Goal: Task Accomplishment & Management: Manage account settings

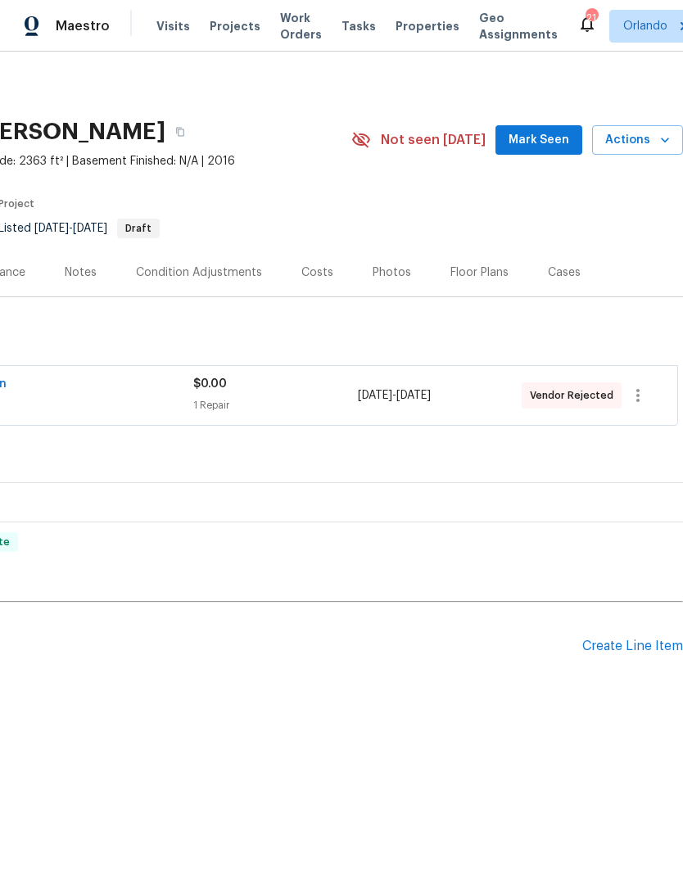
scroll to position [0, 242]
click at [637, 392] on icon "button" at bounding box center [638, 395] width 20 height 20
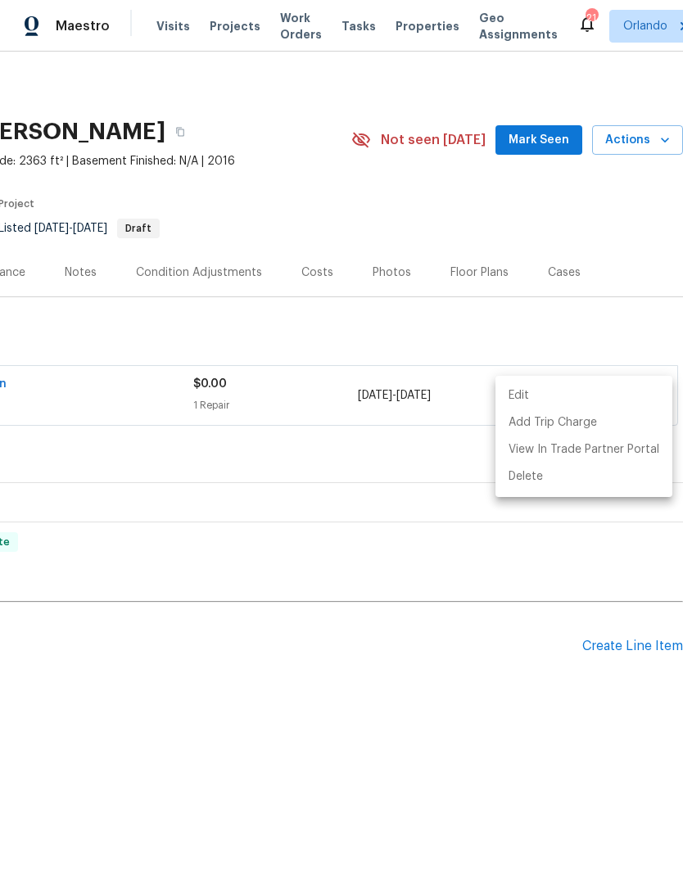
click at [515, 399] on li "Edit" at bounding box center [583, 395] width 177 height 27
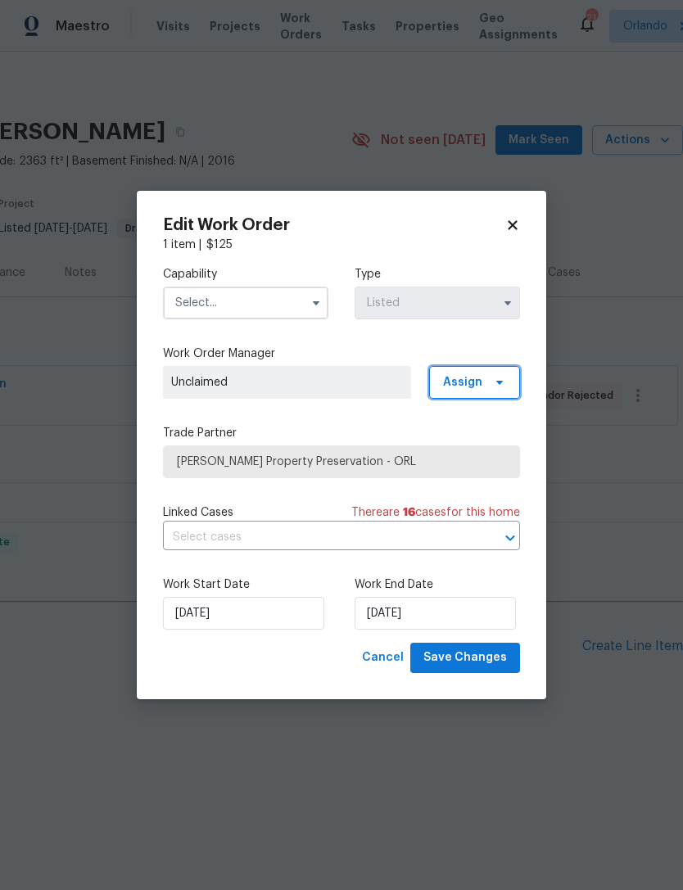
click at [468, 377] on span "Assign" at bounding box center [462, 382] width 39 height 16
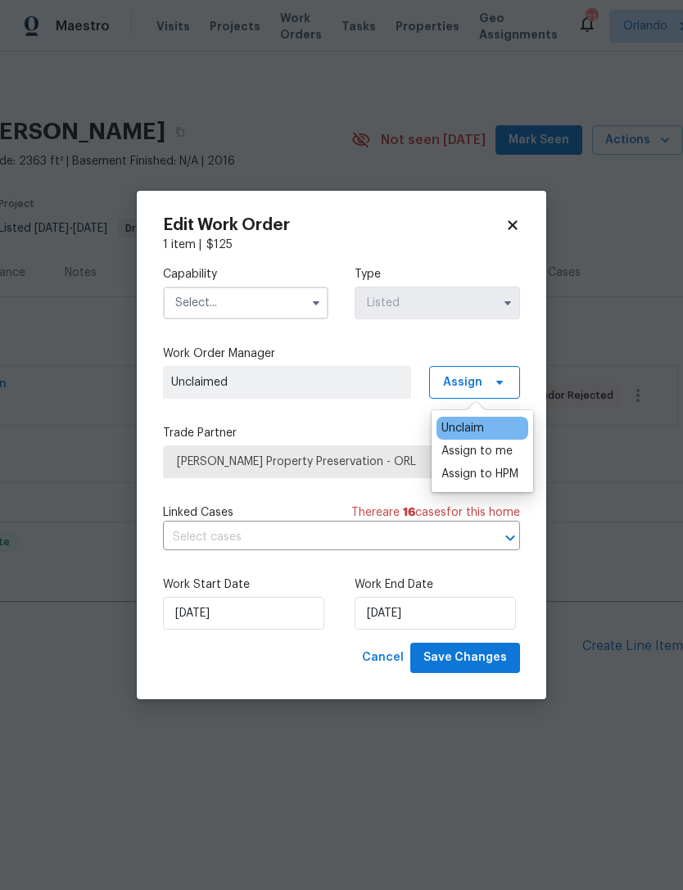
click at [453, 476] on div "Assign to HPM" at bounding box center [479, 474] width 77 height 16
click at [247, 430] on label "Trade Partner" at bounding box center [341, 433] width 357 height 16
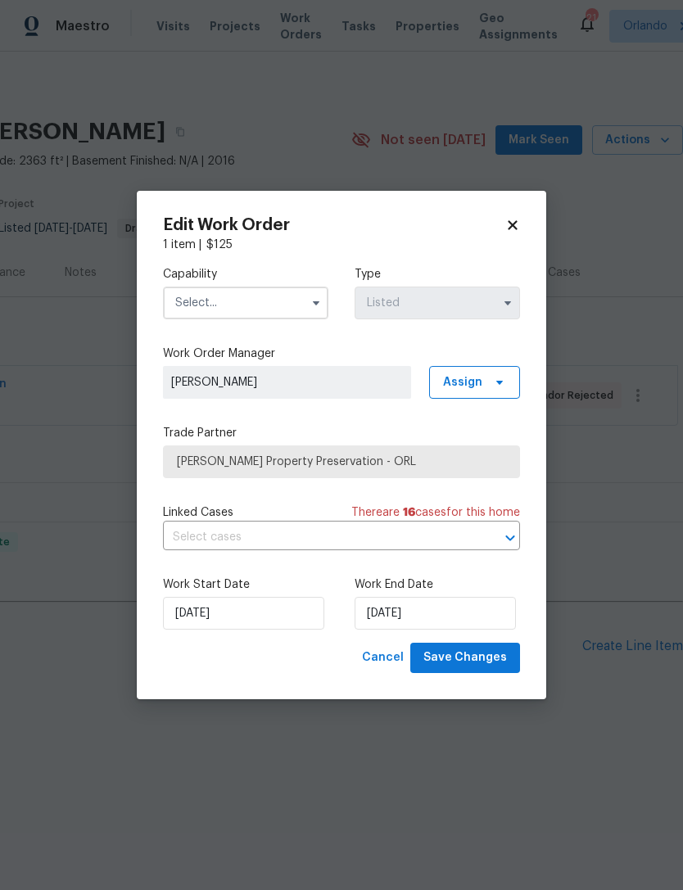
click at [439, 465] on span "Witt's Property Preservation - ORL" at bounding box center [341, 461] width 329 height 16
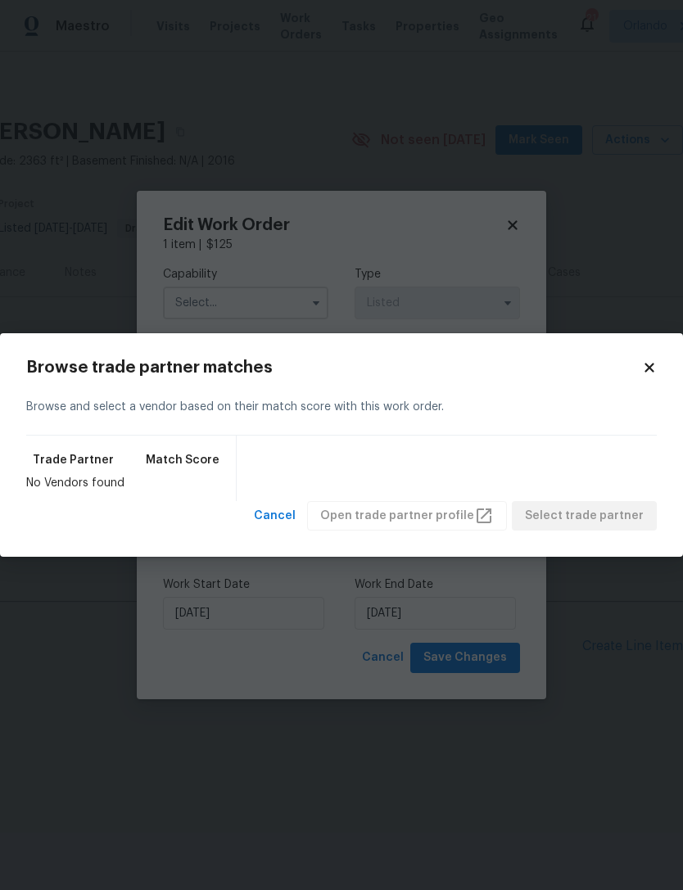
click at [191, 308] on body "Maestro Visits Projects Work Orders Tasks Properties Geo Assignments 21 Orlando…" at bounding box center [341, 406] width 683 height 812
click at [191, 308] on input "text" at bounding box center [245, 302] width 165 height 33
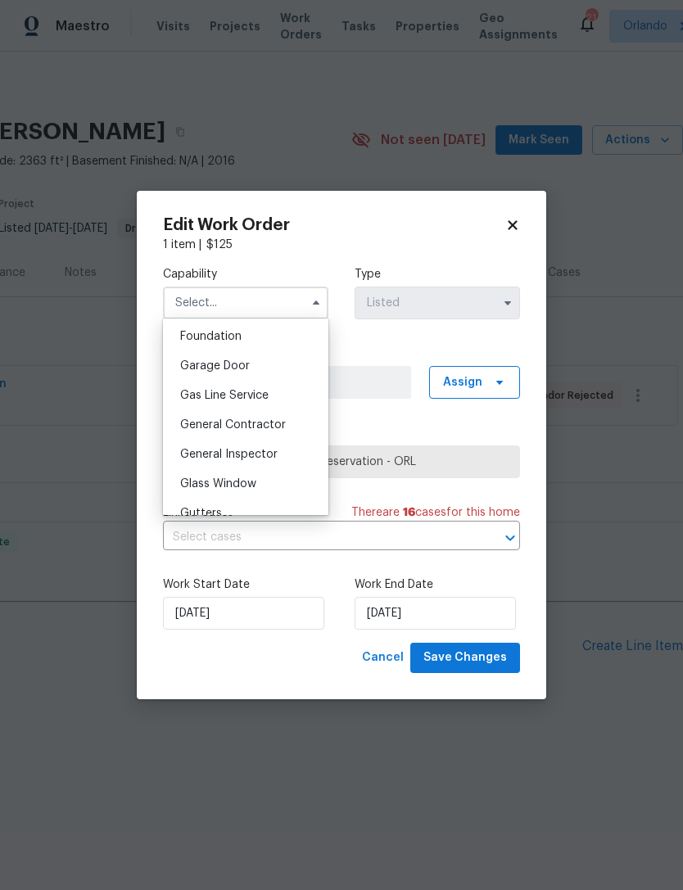
scroll to position [682, 0]
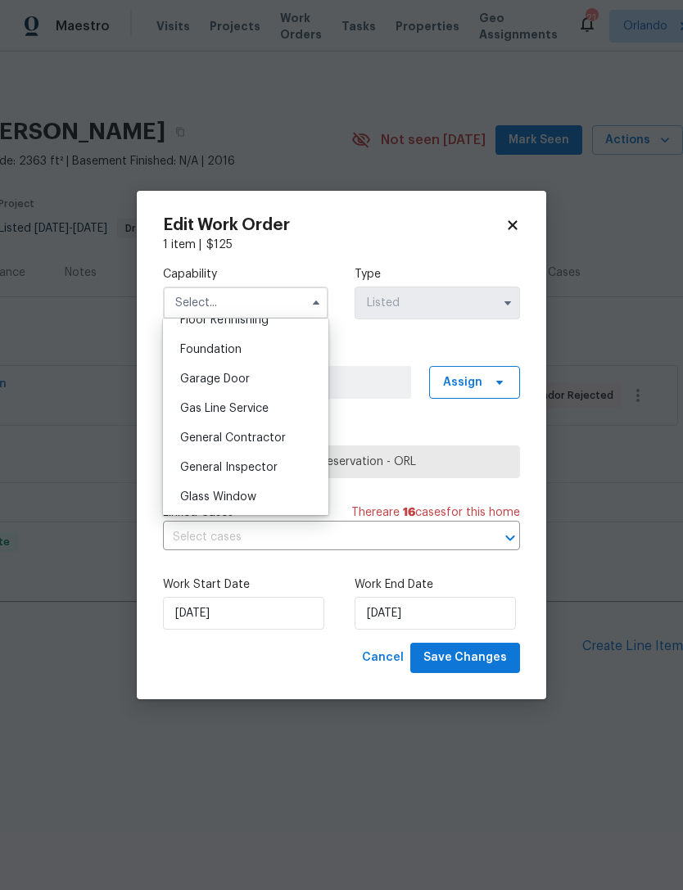
click at [200, 441] on span "General Contractor" at bounding box center [233, 437] width 106 height 11
type input "General Contractor"
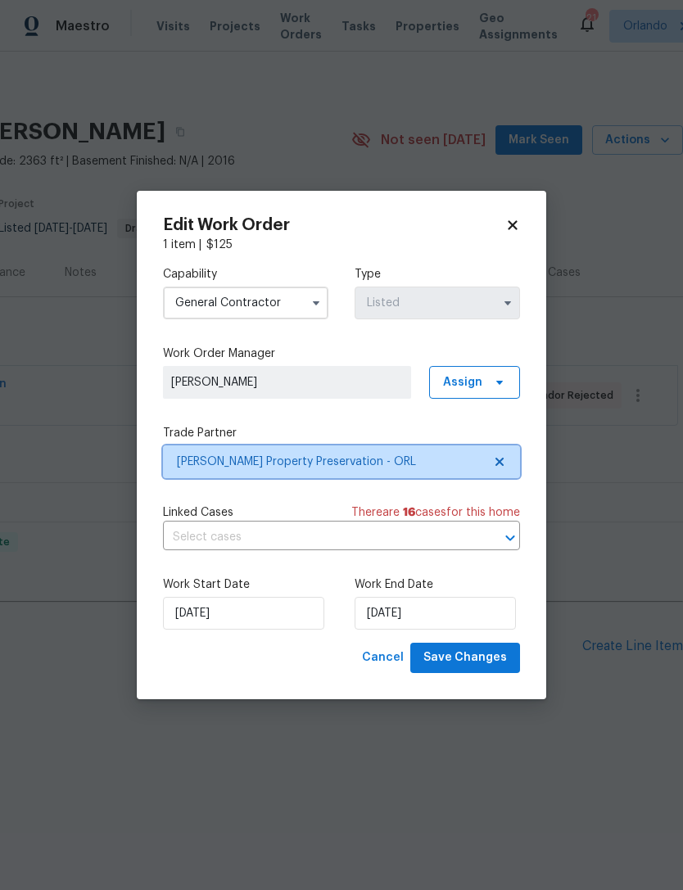
click at [234, 466] on span "Witt's Property Preservation - ORL" at bounding box center [329, 461] width 305 height 16
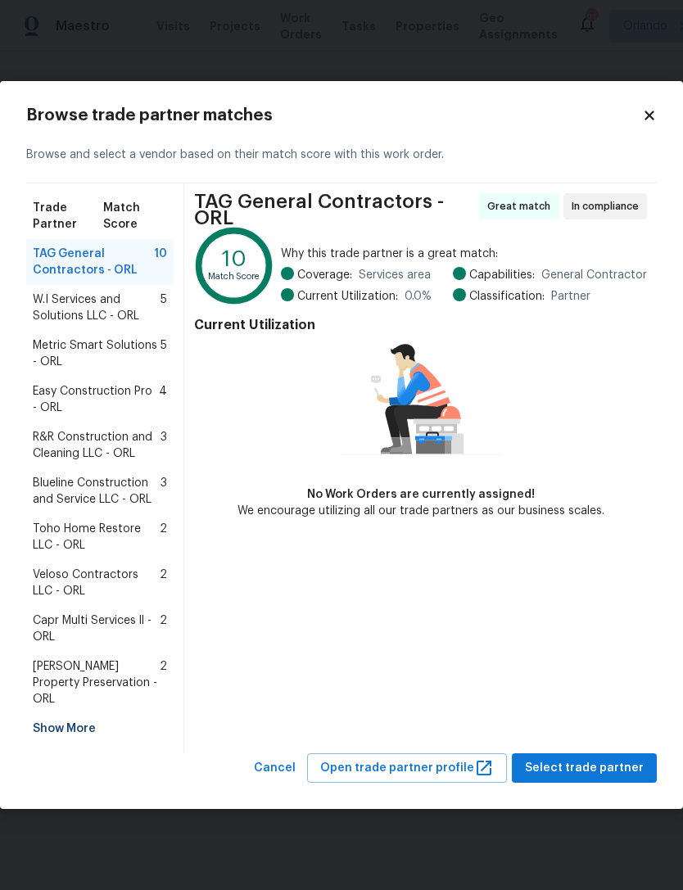
click at [44, 725] on div "Show More" at bounding box center [99, 728] width 147 height 29
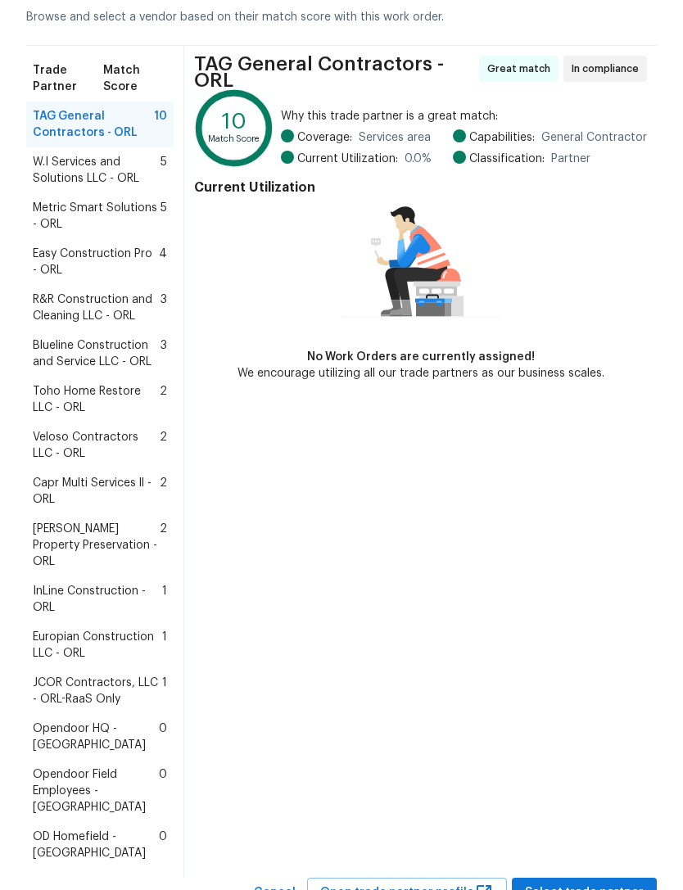
scroll to position [83, 0]
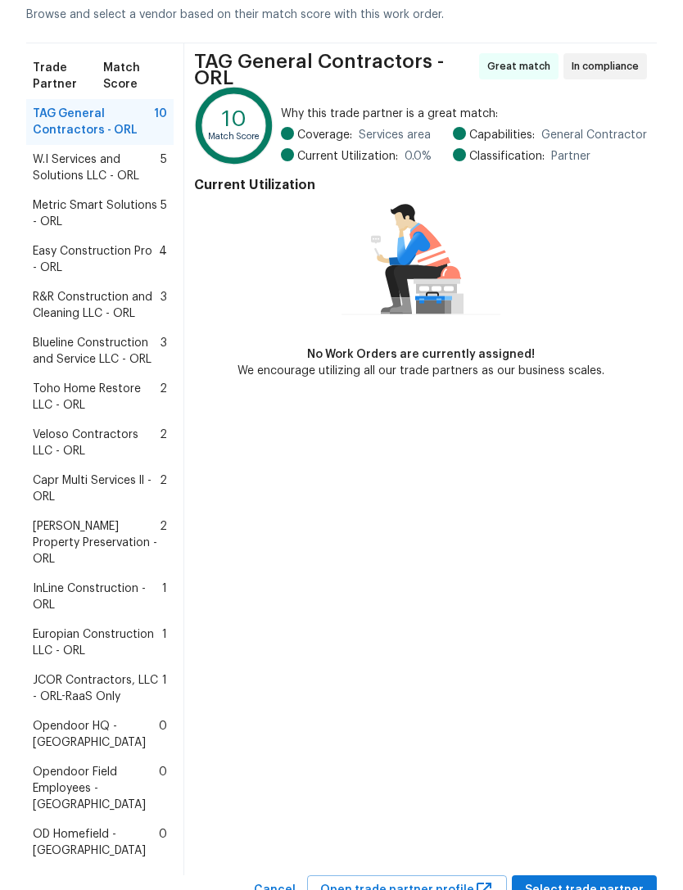
click at [104, 626] on span "Europian Construction LLC - ORL" at bounding box center [97, 642] width 129 height 33
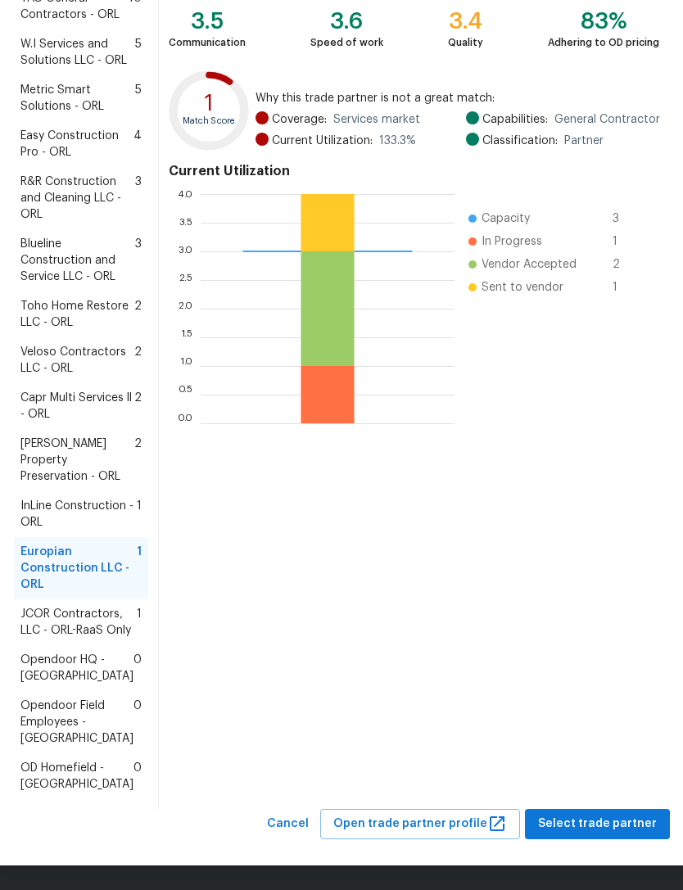
scroll to position [345, 0]
click at [561, 829] on span "Select trade partner" at bounding box center [597, 823] width 119 height 20
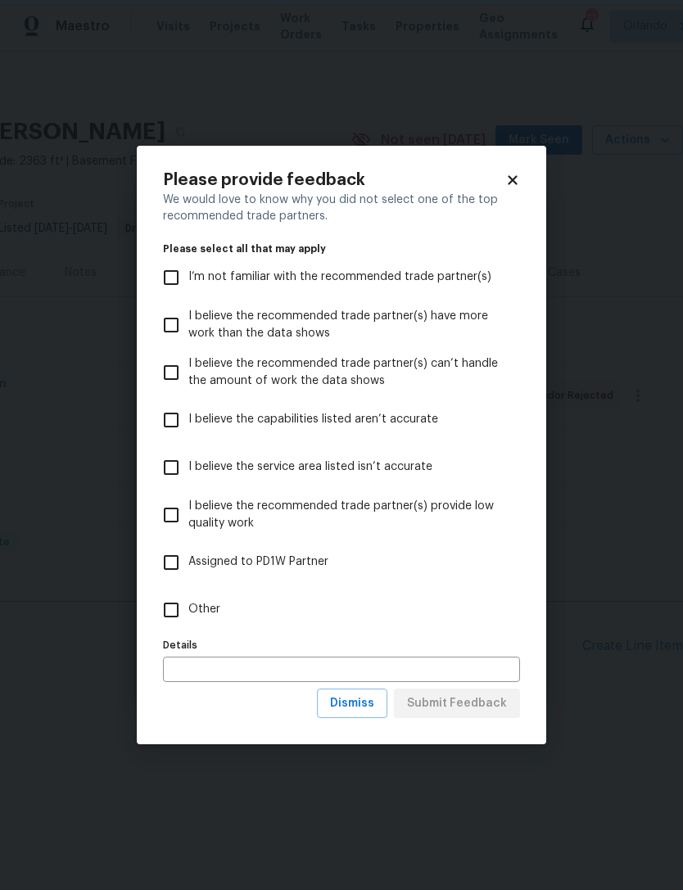
scroll to position [0, 0]
click at [180, 611] on input "Other" at bounding box center [171, 609] width 34 height 34
checkbox input "true"
click at [436, 714] on button "Submit Feedback" at bounding box center [457, 703] width 126 height 30
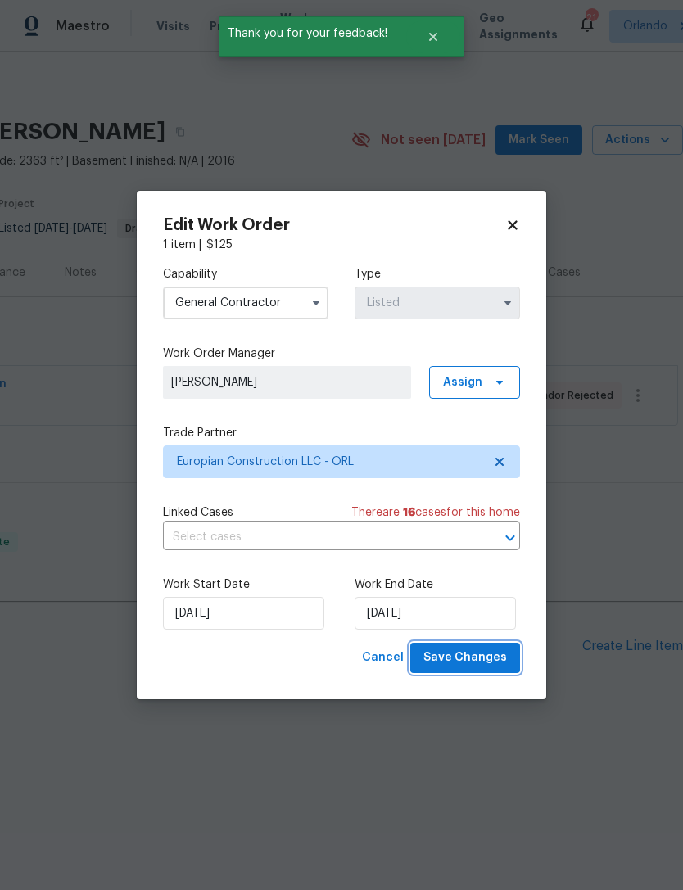
click at [456, 663] on span "Save Changes" at bounding box center [464, 657] width 83 height 20
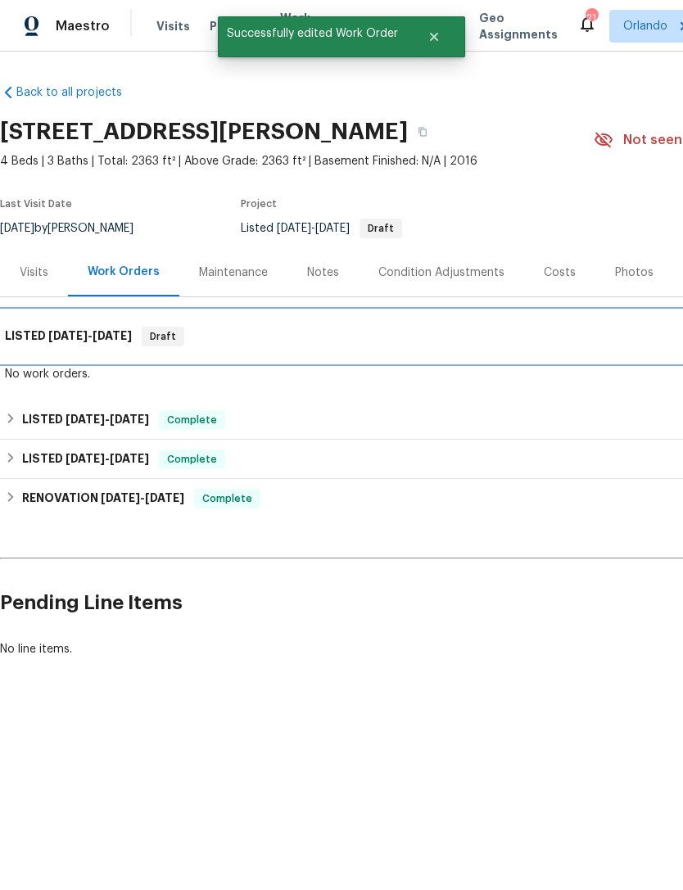
click at [45, 329] on h6 "LISTED 9/3/25 - 9/6/25" at bounding box center [68, 337] width 127 height 20
click at [58, 357] on div "LISTED 9/3/25 - 9/6/25 Draft" at bounding box center [462, 336] width 925 height 52
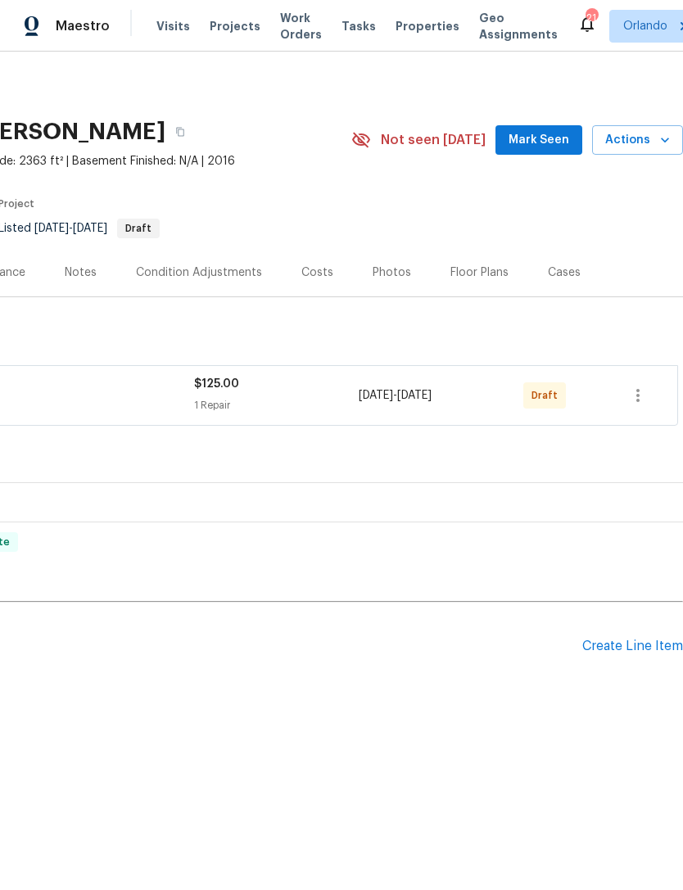
scroll to position [0, 242]
click at [631, 397] on icon "button" at bounding box center [638, 395] width 20 height 20
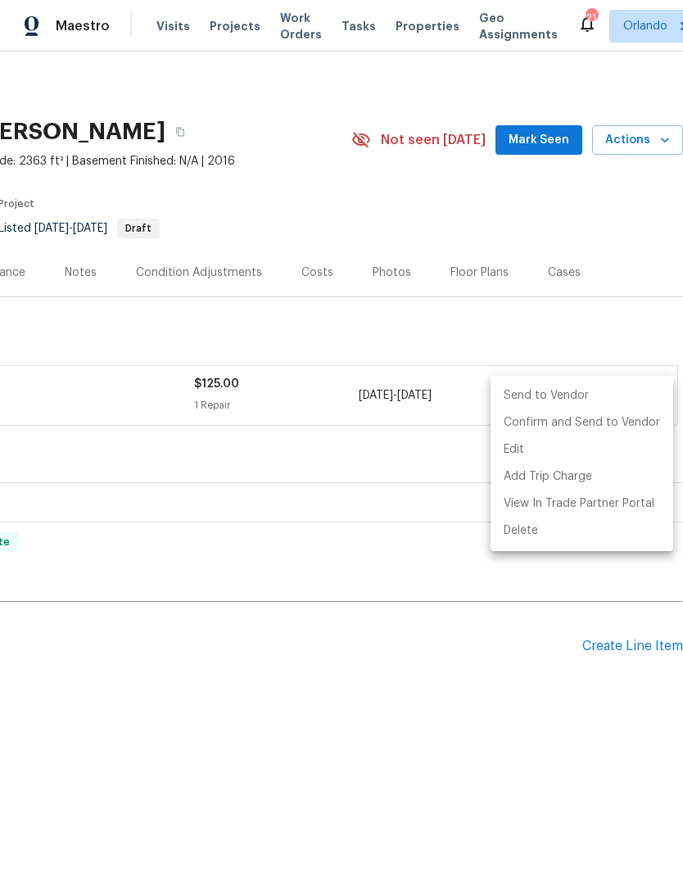
click at [533, 396] on li "Send to Vendor" at bounding box center [581, 395] width 182 height 27
